Goal: Information Seeking & Learning: Learn about a topic

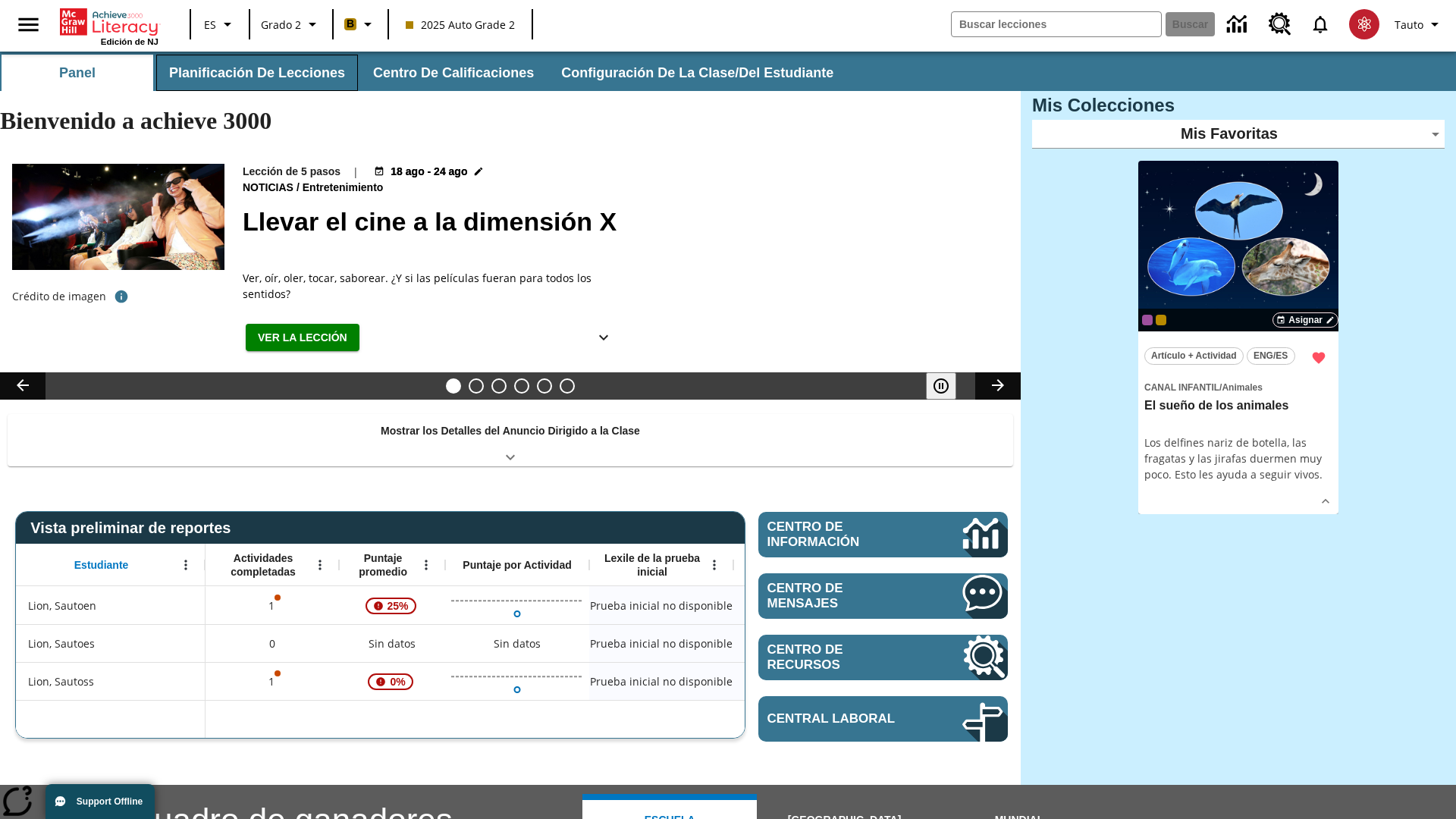
click at [254, 73] on button "Planificación de lecciones" at bounding box center [256, 73] width 202 height 36
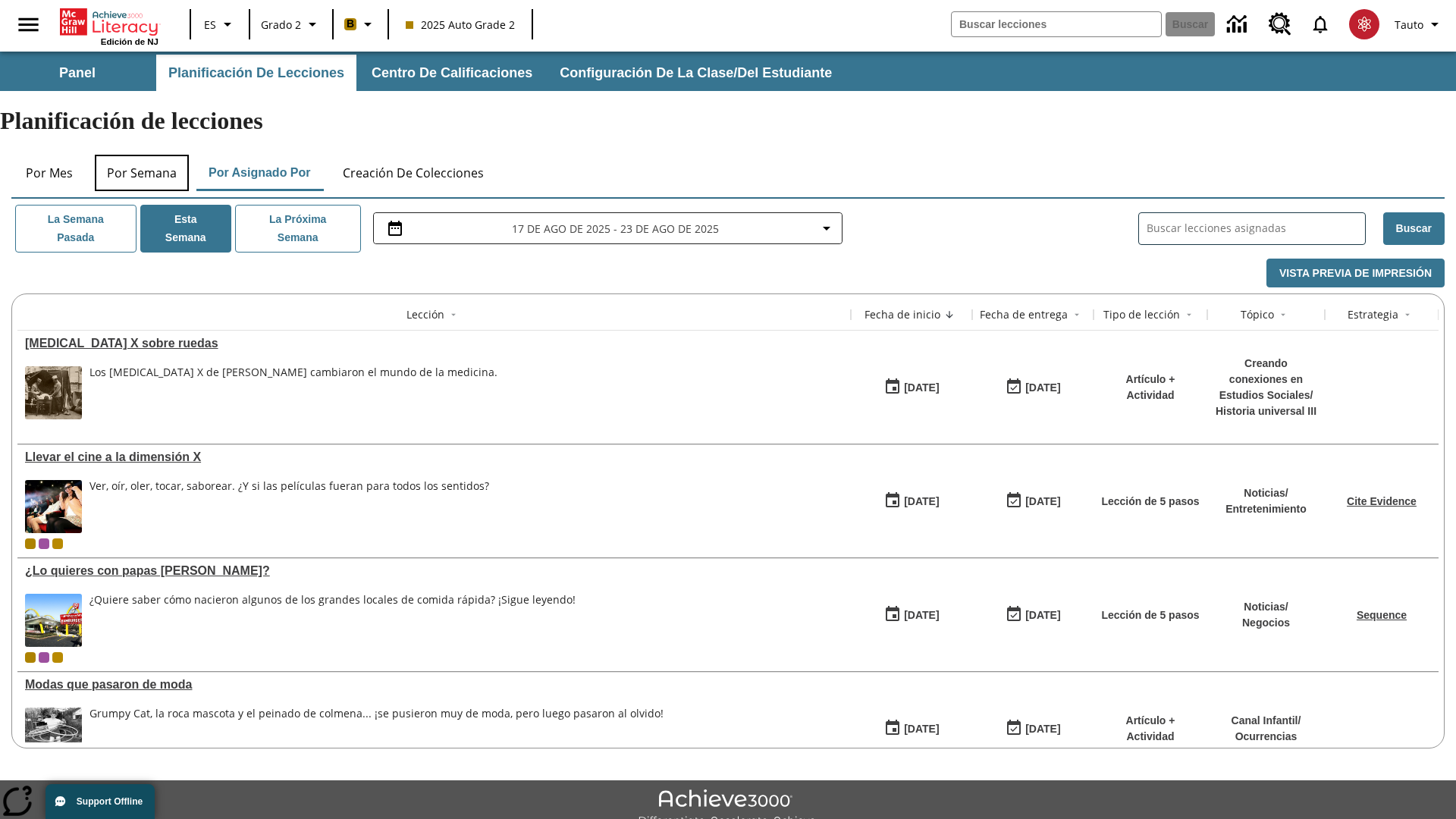
click at [141, 155] on button "Por semana" at bounding box center [141, 173] width 94 height 36
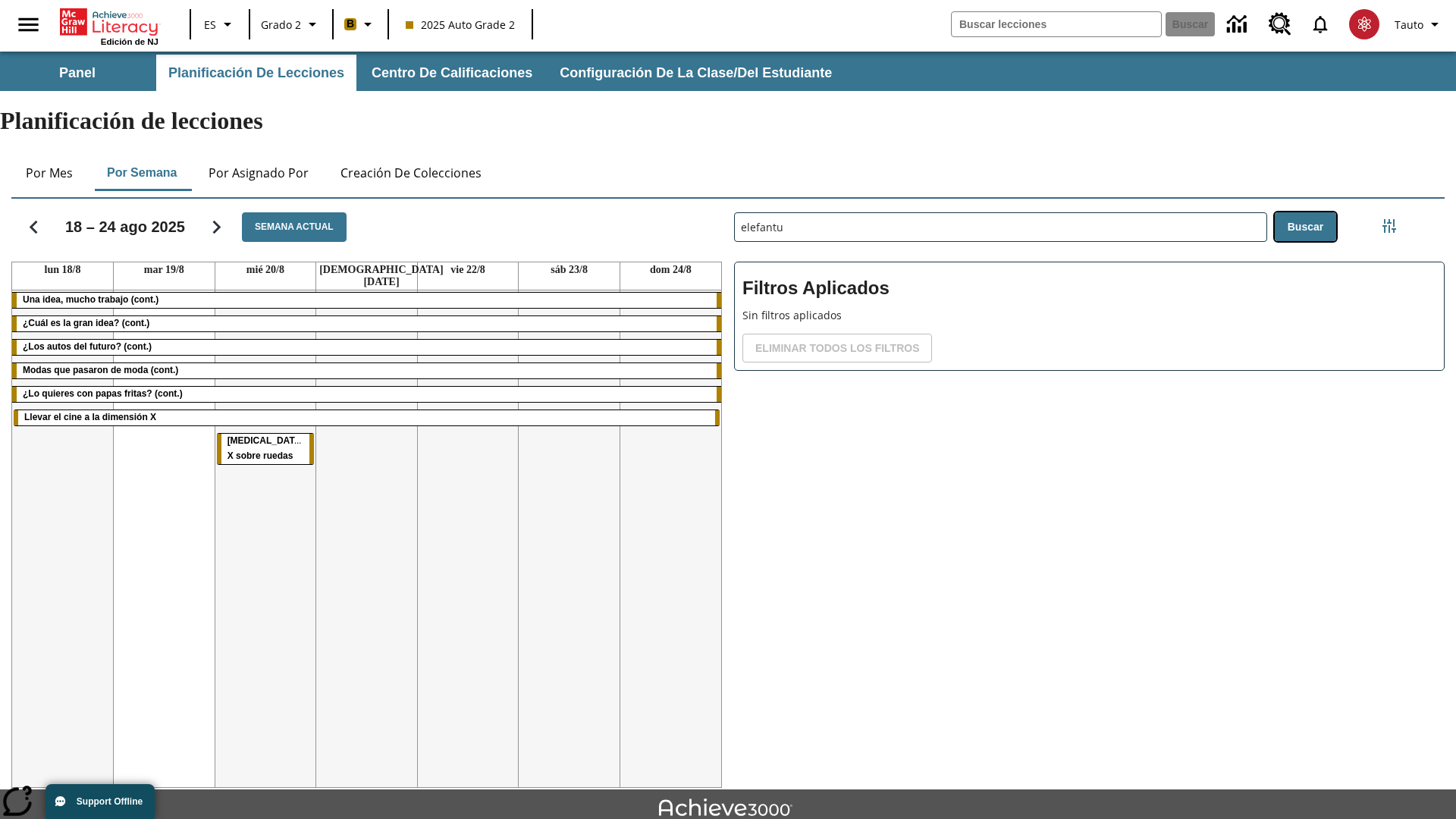
click at [1304, 212] on button "Buscar" at bounding box center [1305, 226] width 61 height 30
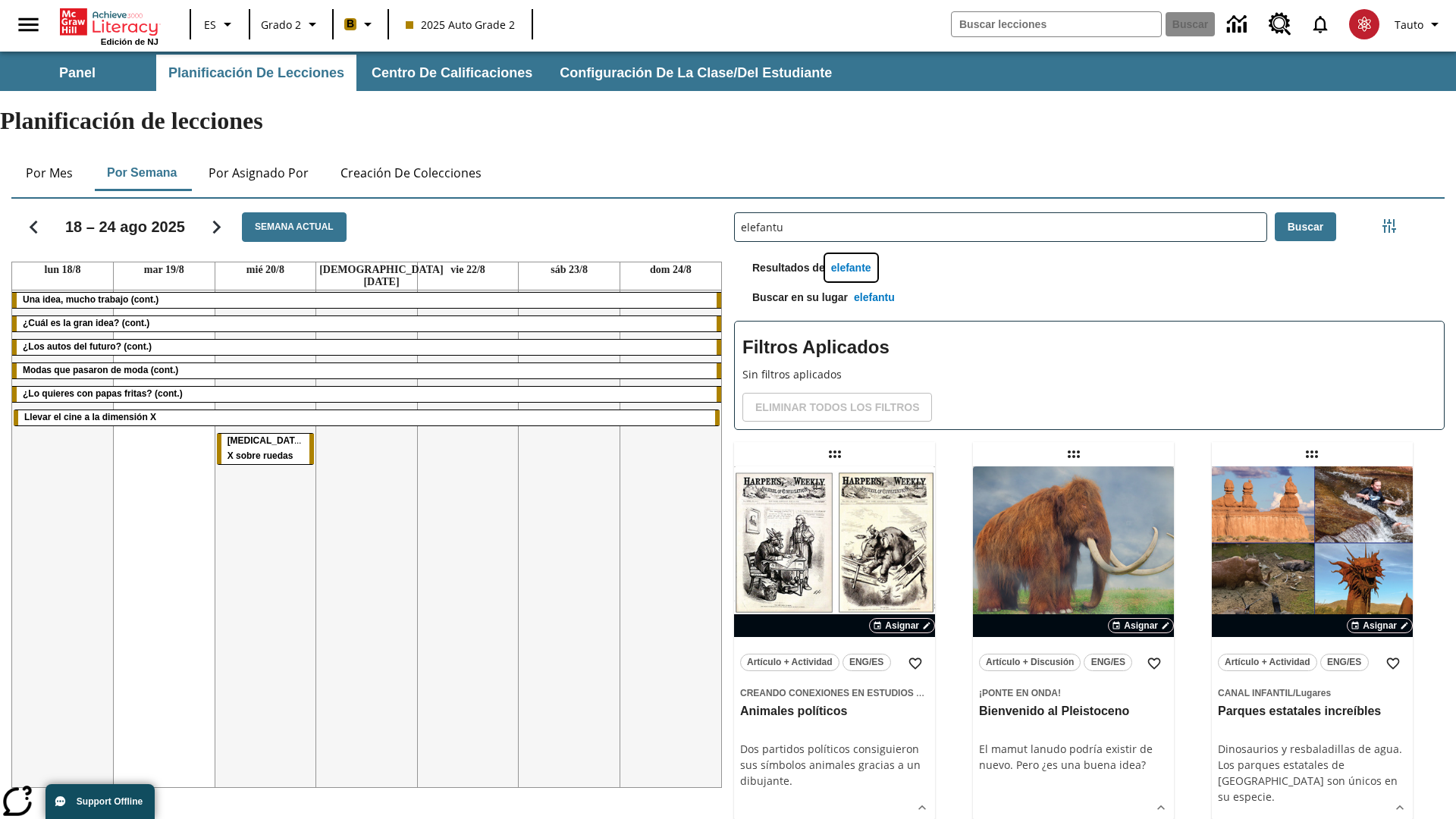
click at [853, 254] on button "elefante" at bounding box center [851, 268] width 53 height 28
type input "elefante"
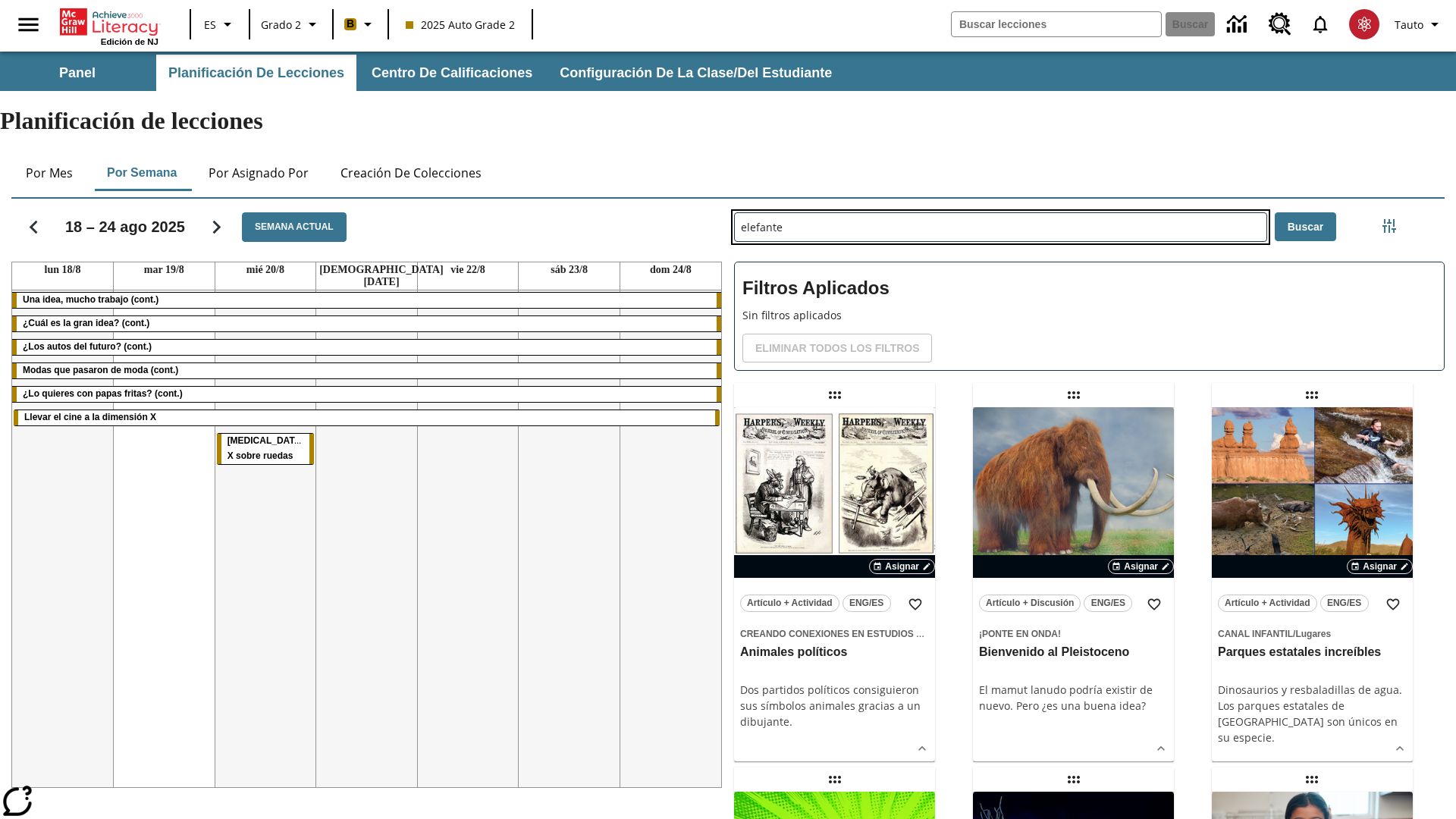
type input "elefantu"
